Goal: Transaction & Acquisition: Download file/media

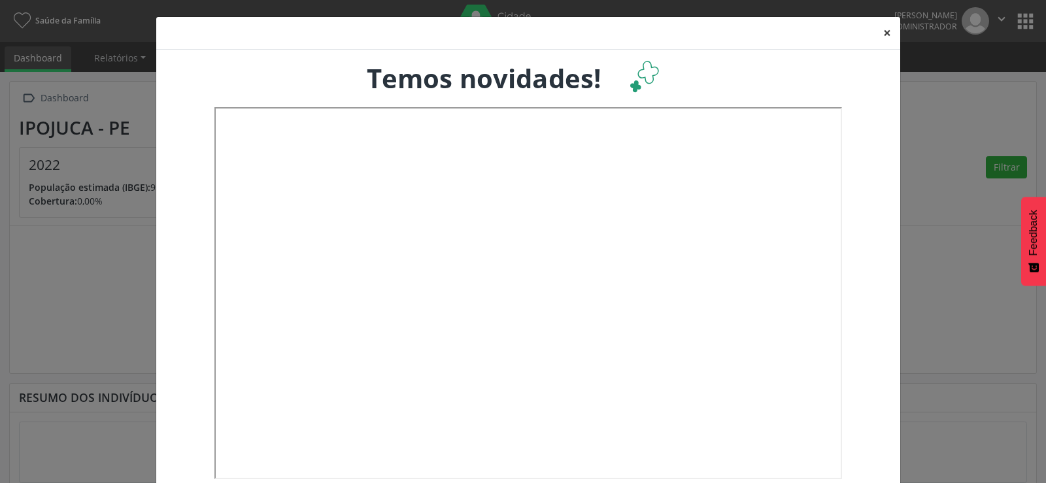
click at [879, 27] on button "×" at bounding box center [887, 33] width 26 height 32
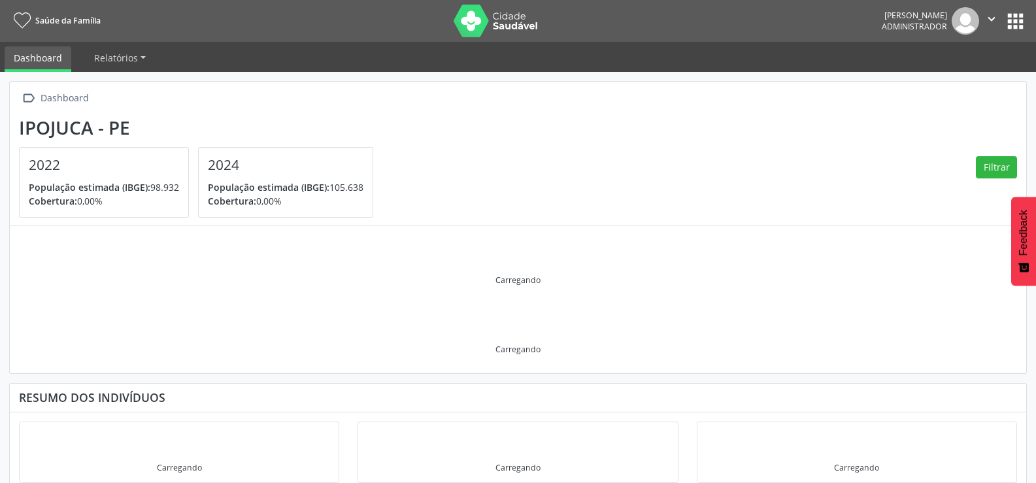
click at [1016, 24] on button "apps" at bounding box center [1015, 21] width 23 height 23
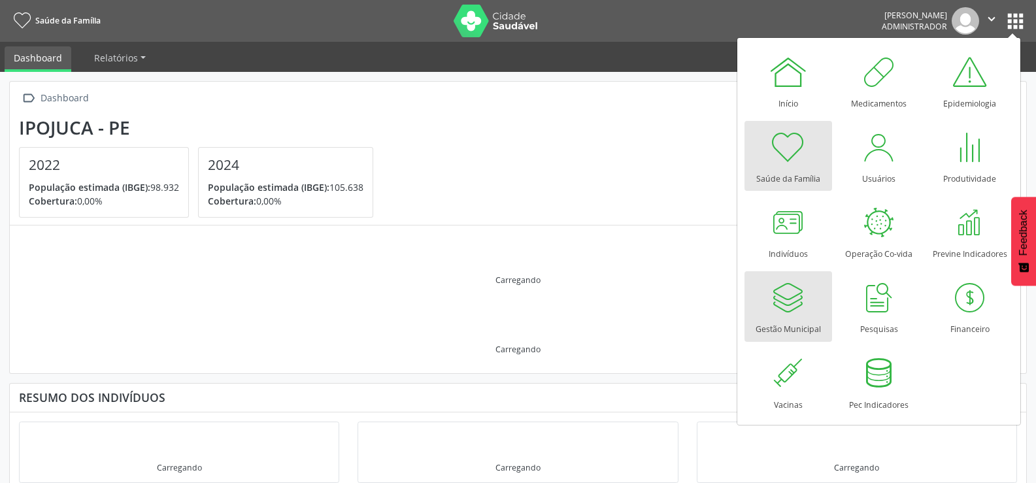
click at [808, 321] on div "Gestão Municipal" at bounding box center [788, 326] width 65 height 18
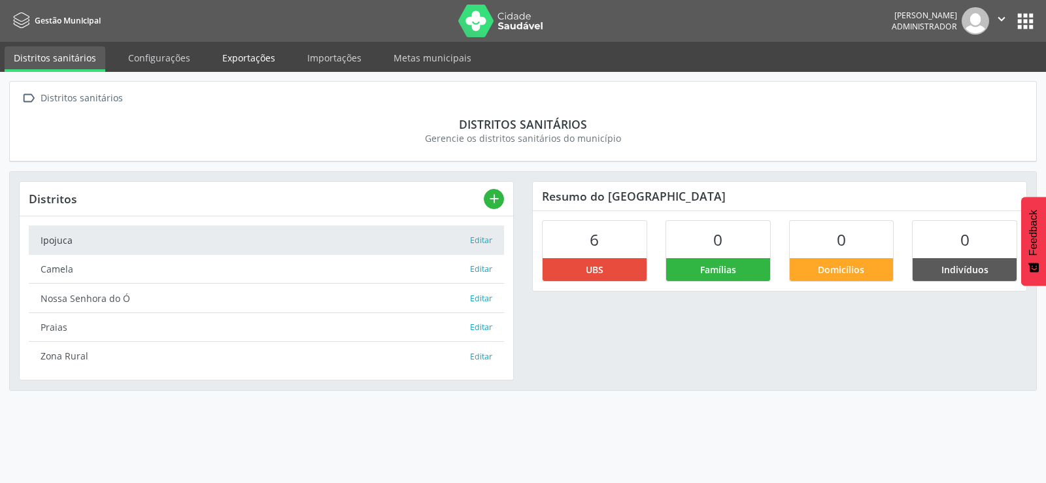
click at [244, 59] on link "Exportações" at bounding box center [248, 57] width 71 height 23
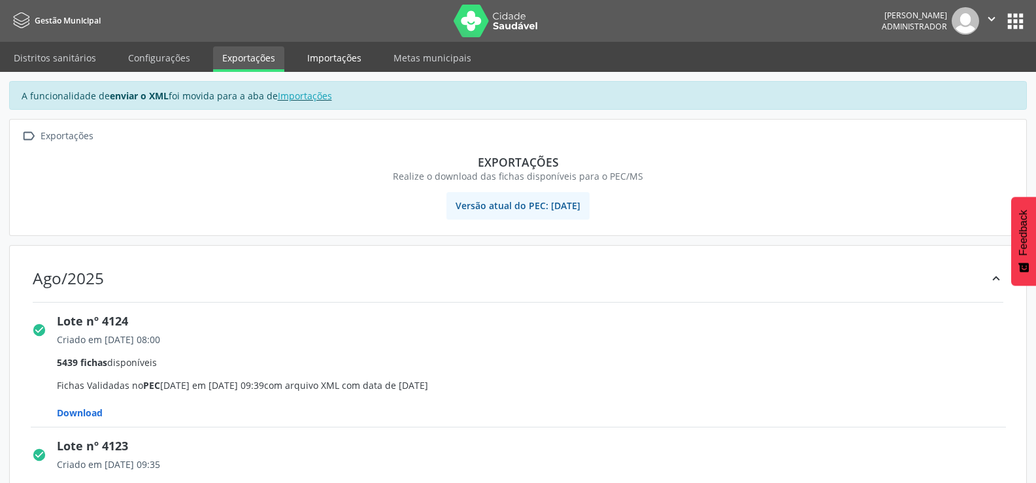
click at [337, 56] on link "Importações" at bounding box center [334, 57] width 73 height 23
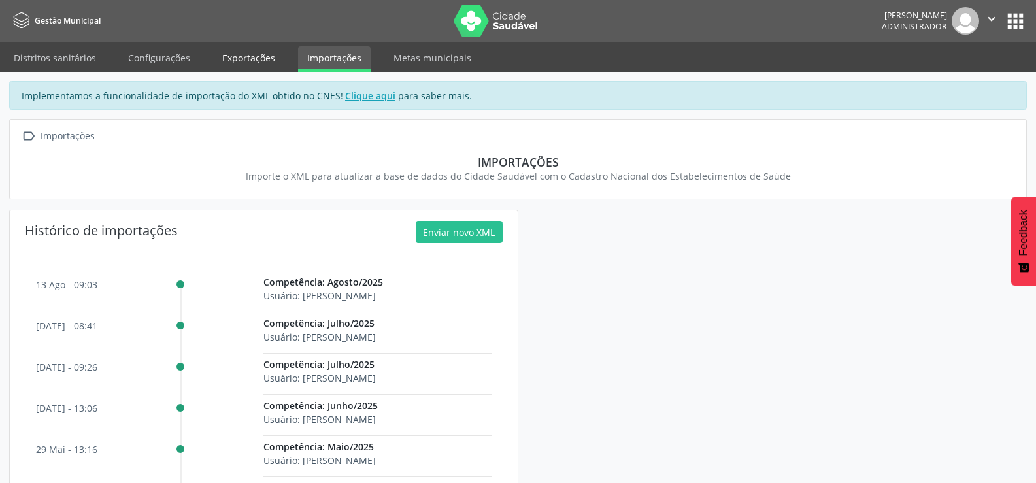
click at [231, 54] on link "Exportações" at bounding box center [248, 57] width 71 height 23
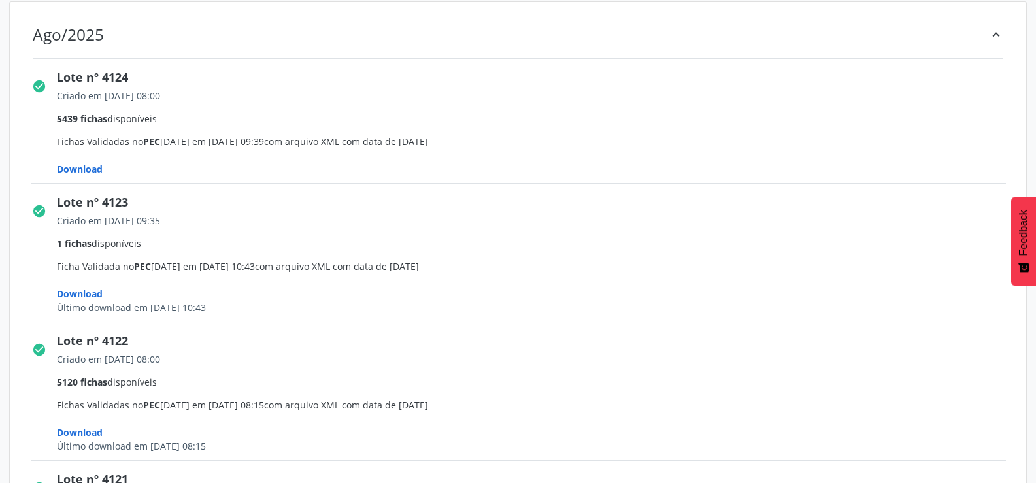
scroll to position [261, 0]
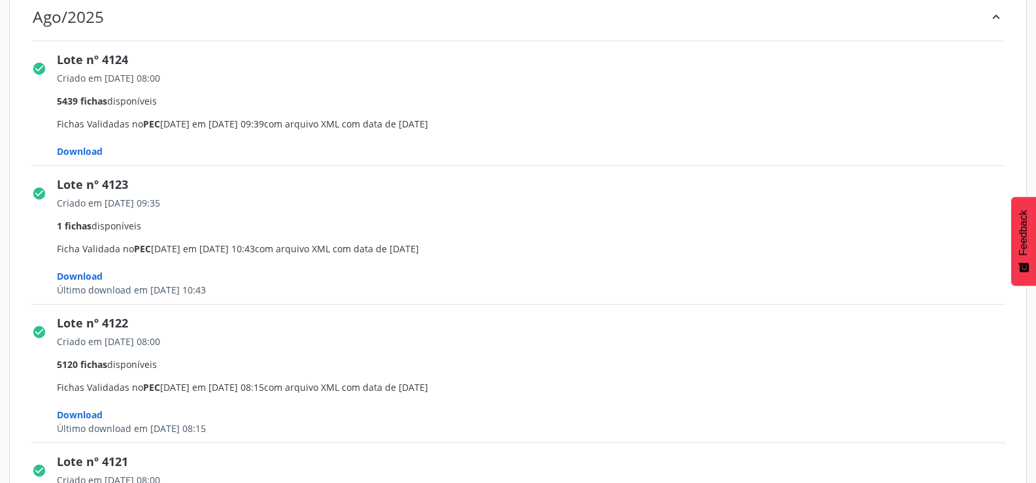
click at [78, 152] on span "Download" at bounding box center [80, 151] width 46 height 12
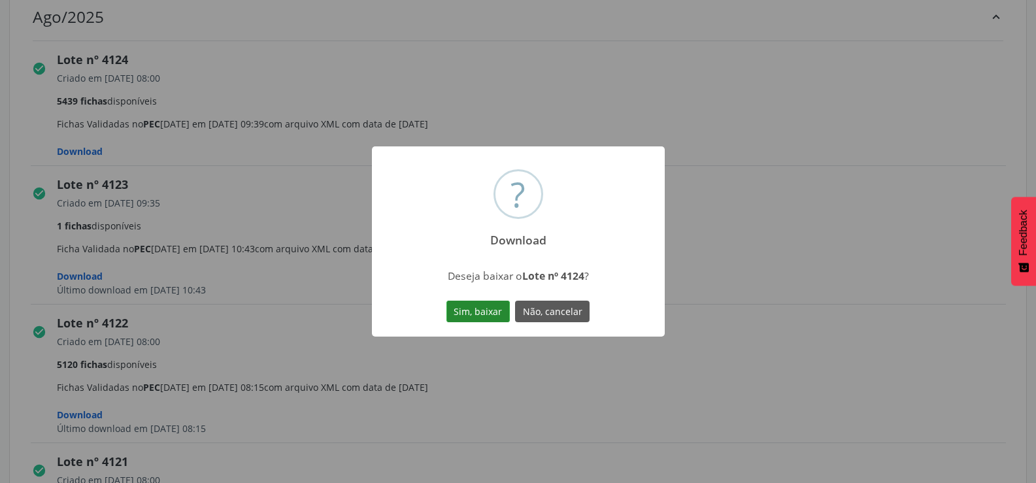
click at [484, 307] on button "Sim, baixar" at bounding box center [477, 312] width 63 height 22
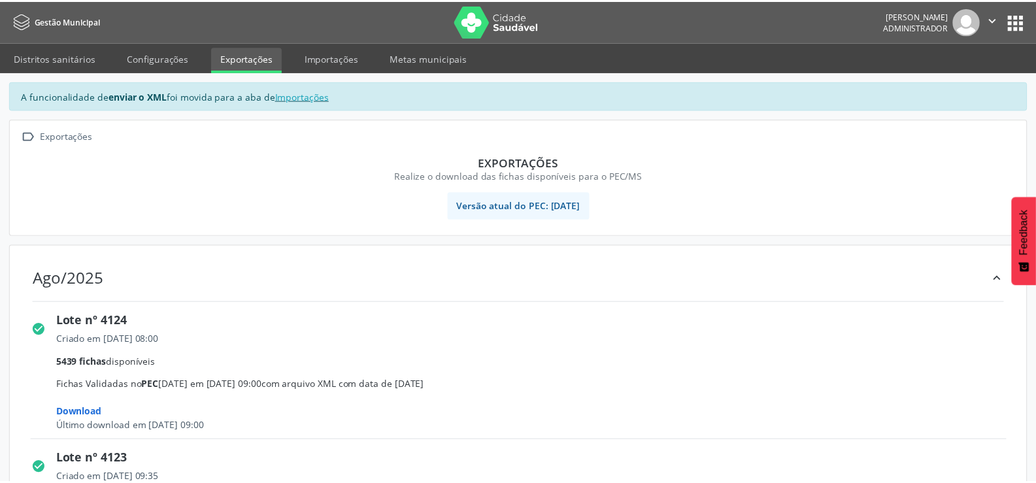
scroll to position [261, 0]
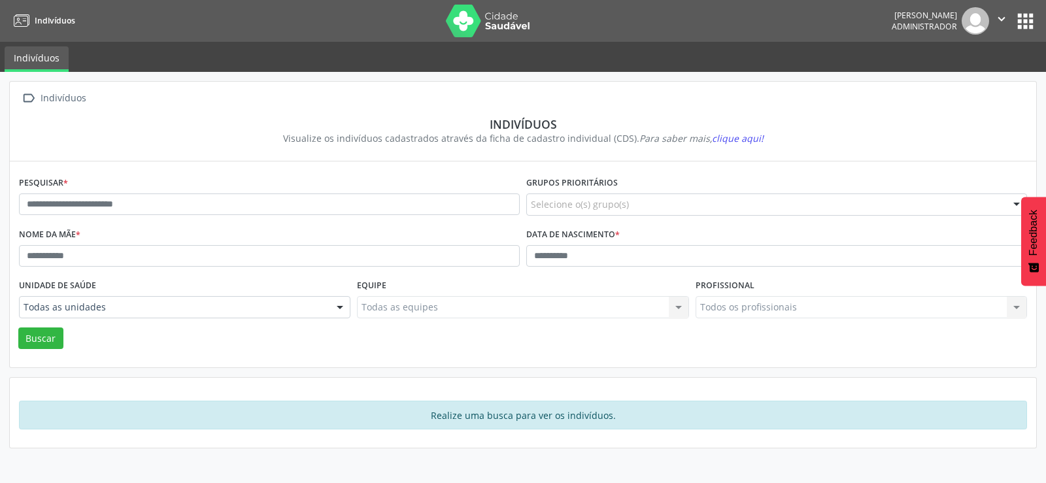
click at [1035, 21] on button "apps" at bounding box center [1025, 21] width 23 height 23
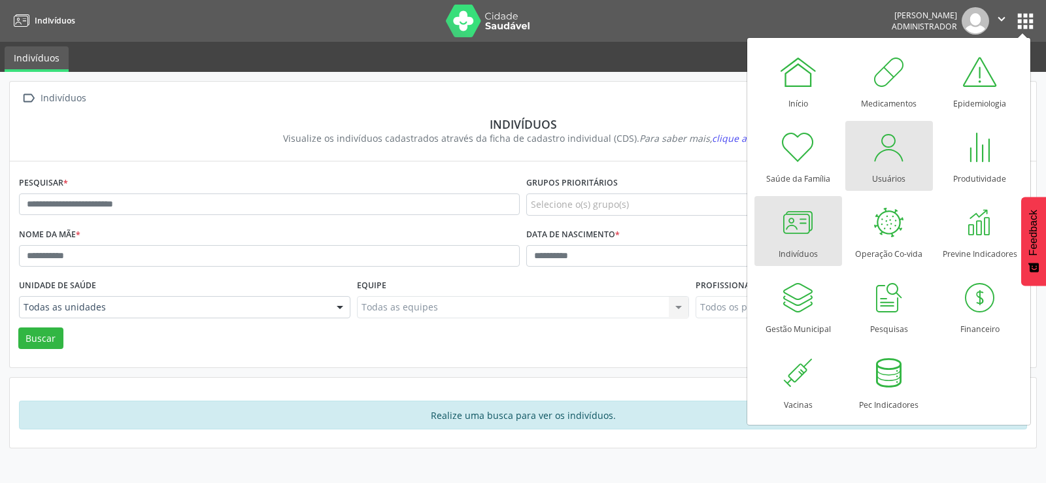
click at [881, 158] on div at bounding box center [888, 146] width 39 height 39
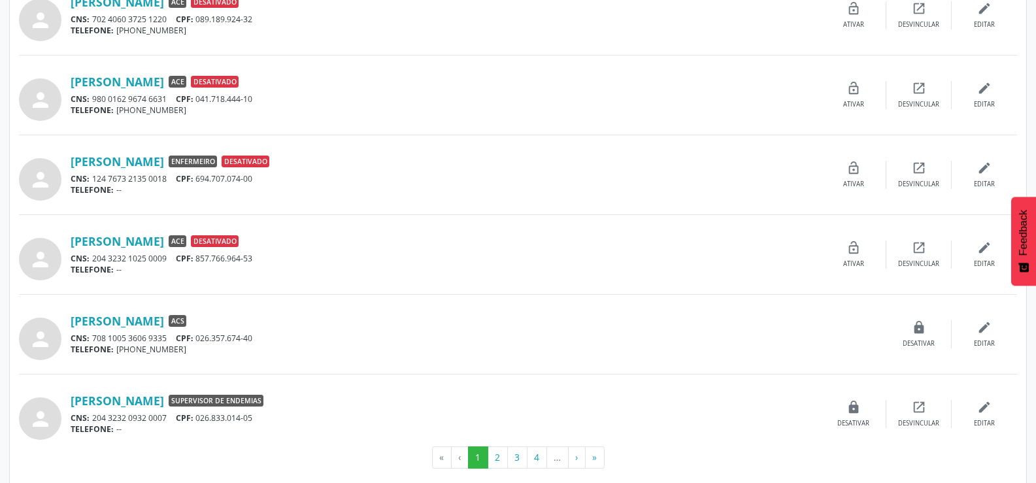
scroll to position [1051, 0]
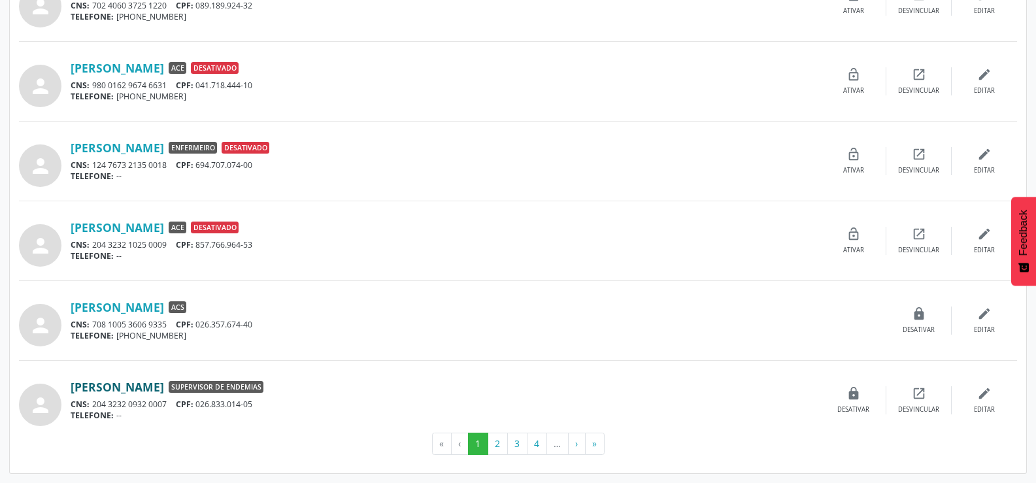
click at [144, 384] on link "[PERSON_NAME]" at bounding box center [117, 387] width 93 height 14
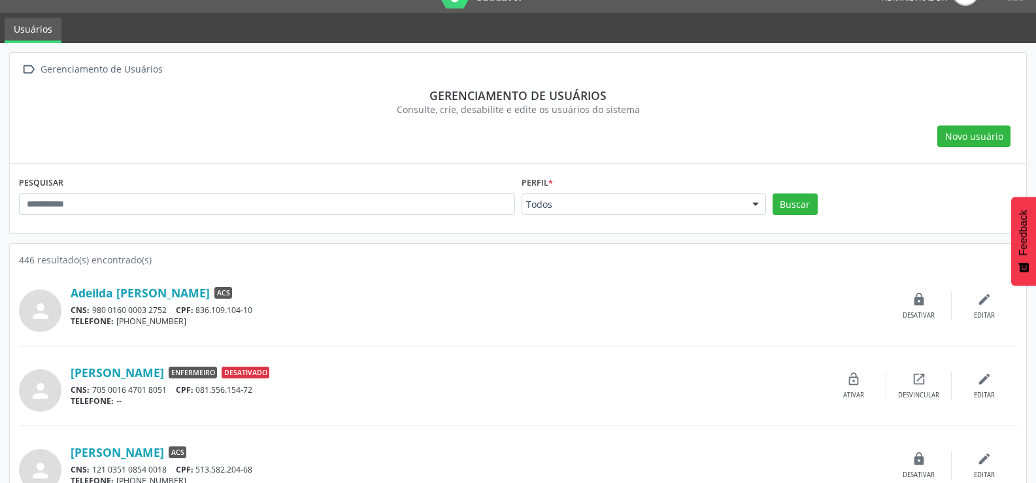
scroll to position [0, 0]
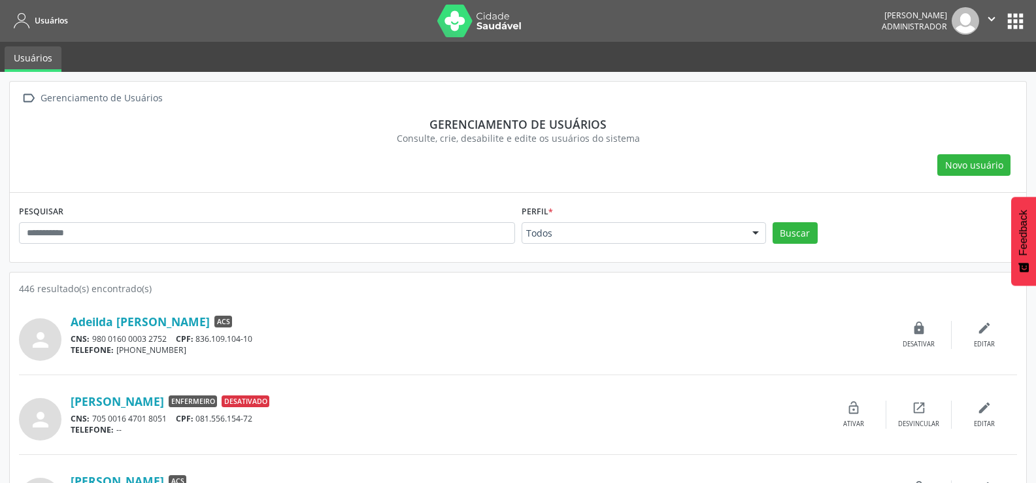
click at [1022, 12] on button "apps" at bounding box center [1015, 21] width 23 height 23
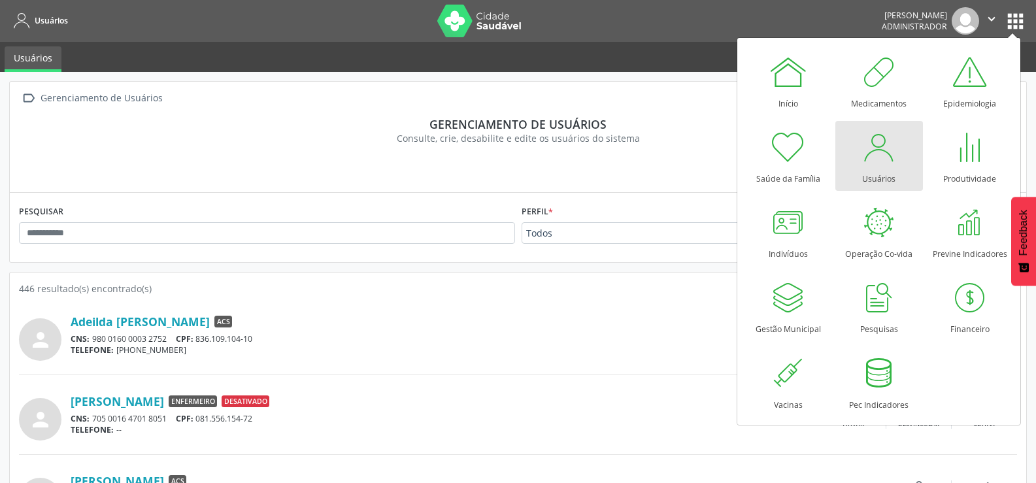
click at [867, 152] on div at bounding box center [879, 146] width 39 height 39
